Goal: Task Accomplishment & Management: Manage account settings

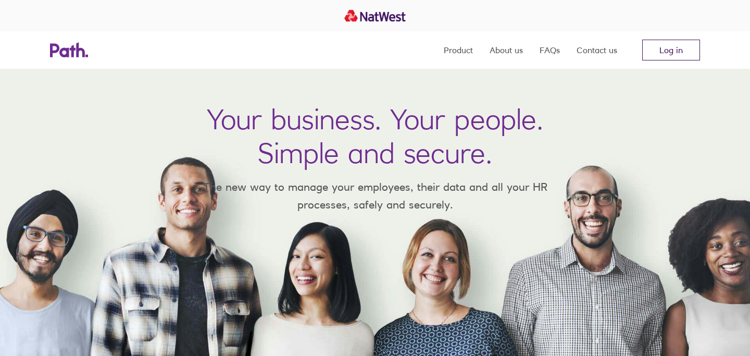
click at [676, 47] on link "Log in" at bounding box center [671, 50] width 58 height 21
